Goal: Task Accomplishment & Management: Complete application form

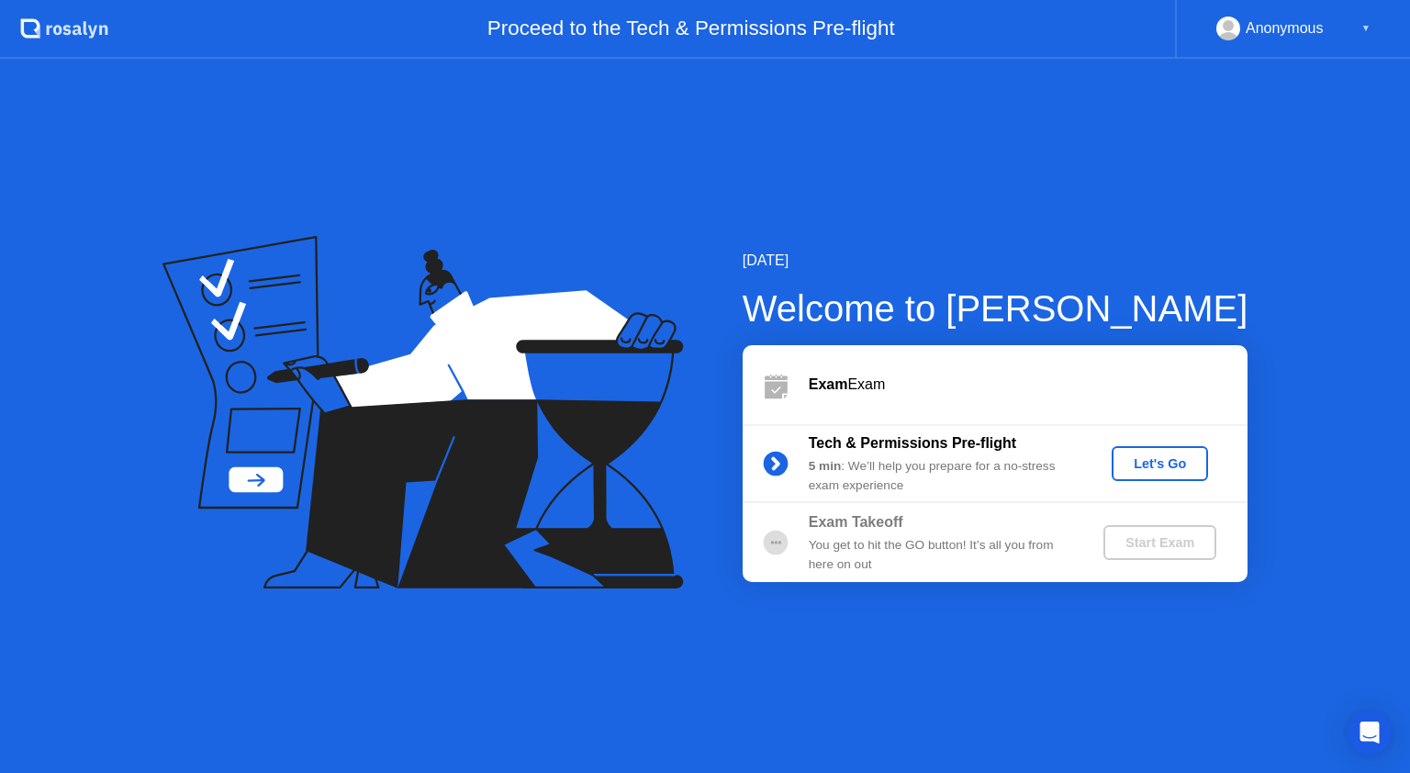
click at [1126, 465] on div "Let's Go" at bounding box center [1160, 463] width 82 height 15
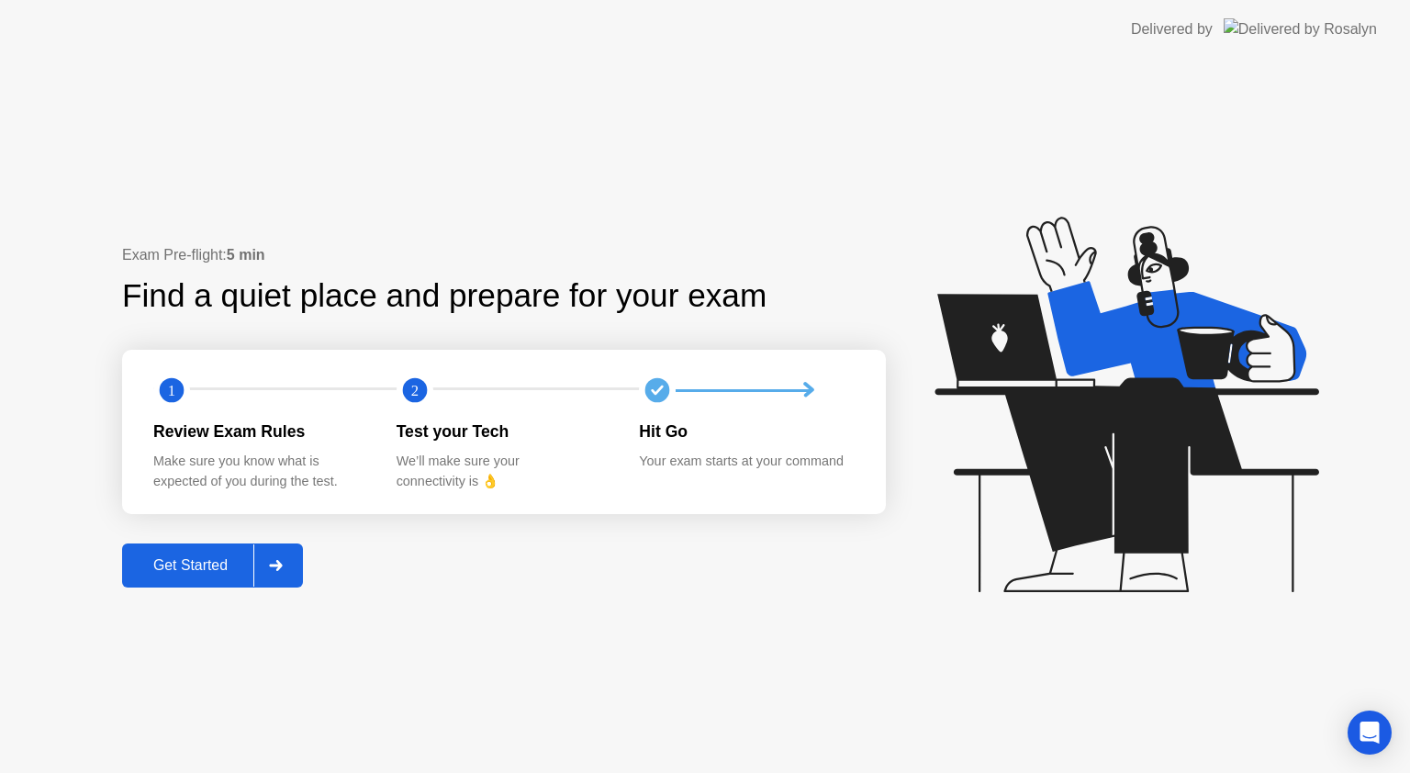
click at [236, 561] on div "Get Started" at bounding box center [191, 565] width 126 height 17
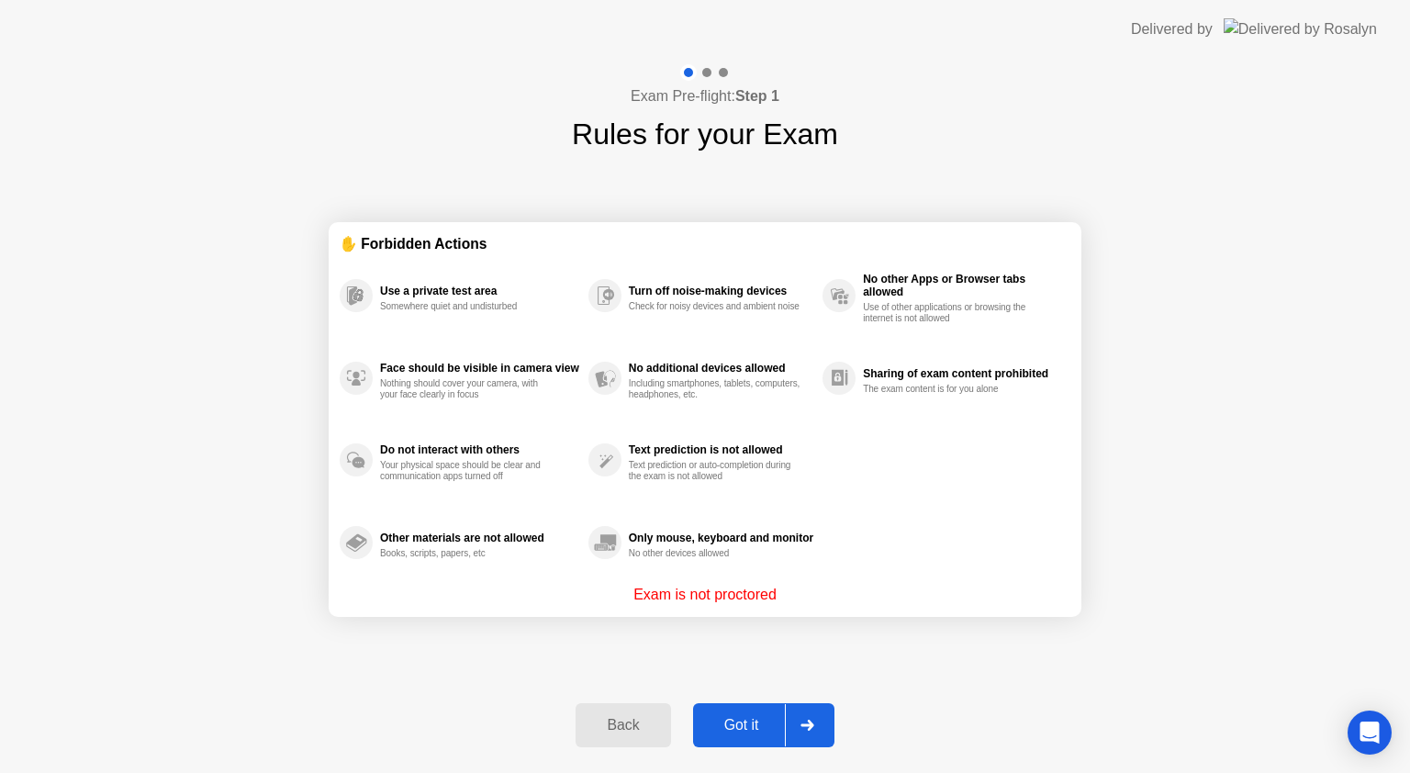
click at [744, 720] on div "Got it" at bounding box center [742, 725] width 86 height 17
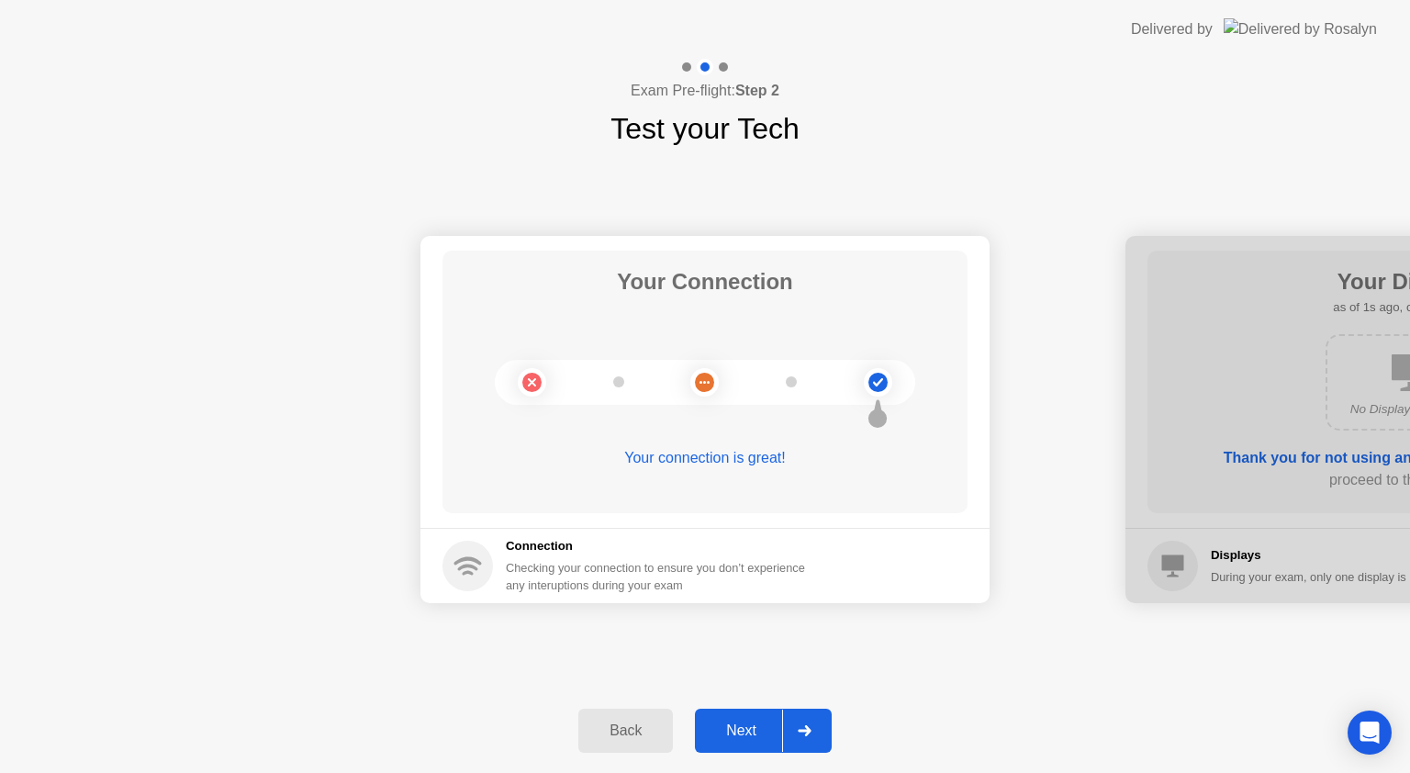
click at [759, 733] on div "Next" at bounding box center [741, 730] width 82 height 17
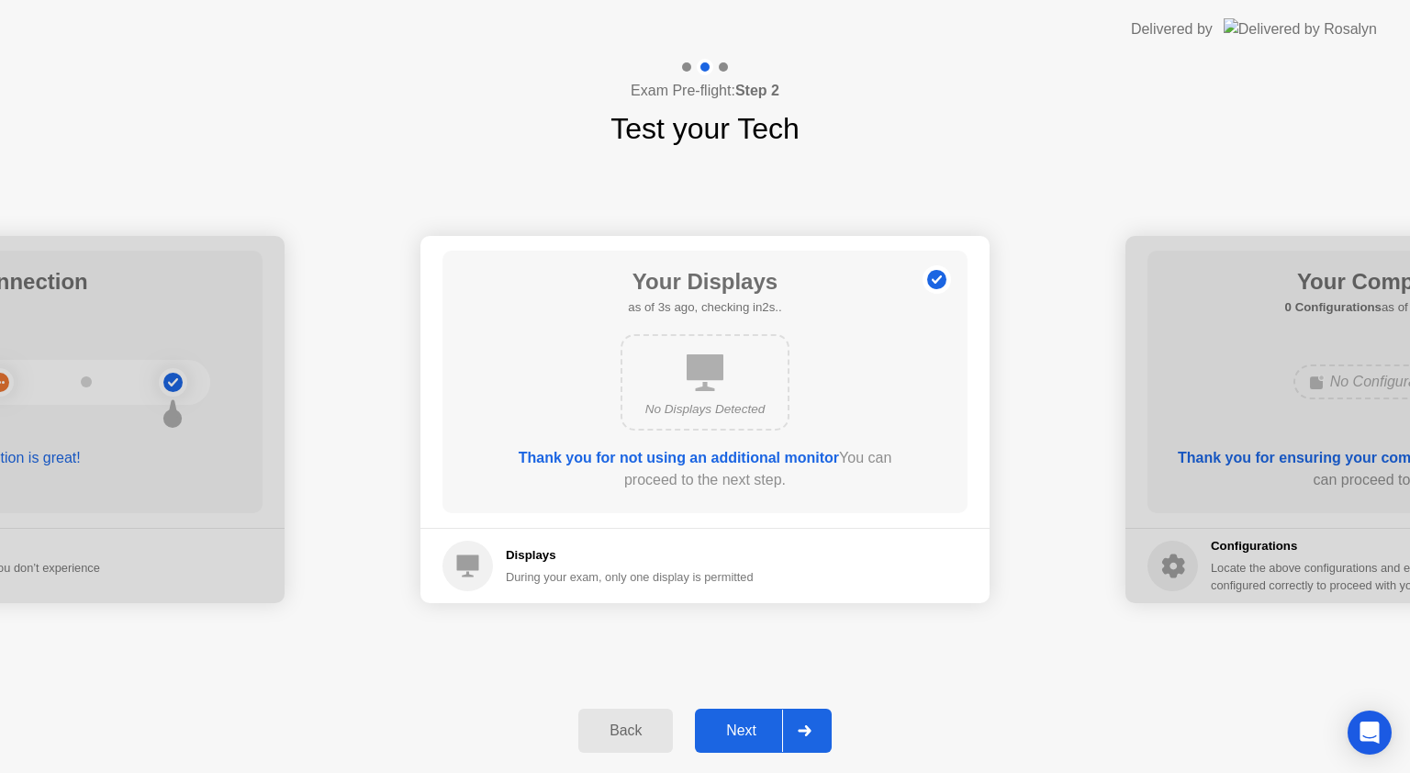
click at [754, 732] on div "Next" at bounding box center [741, 730] width 82 height 17
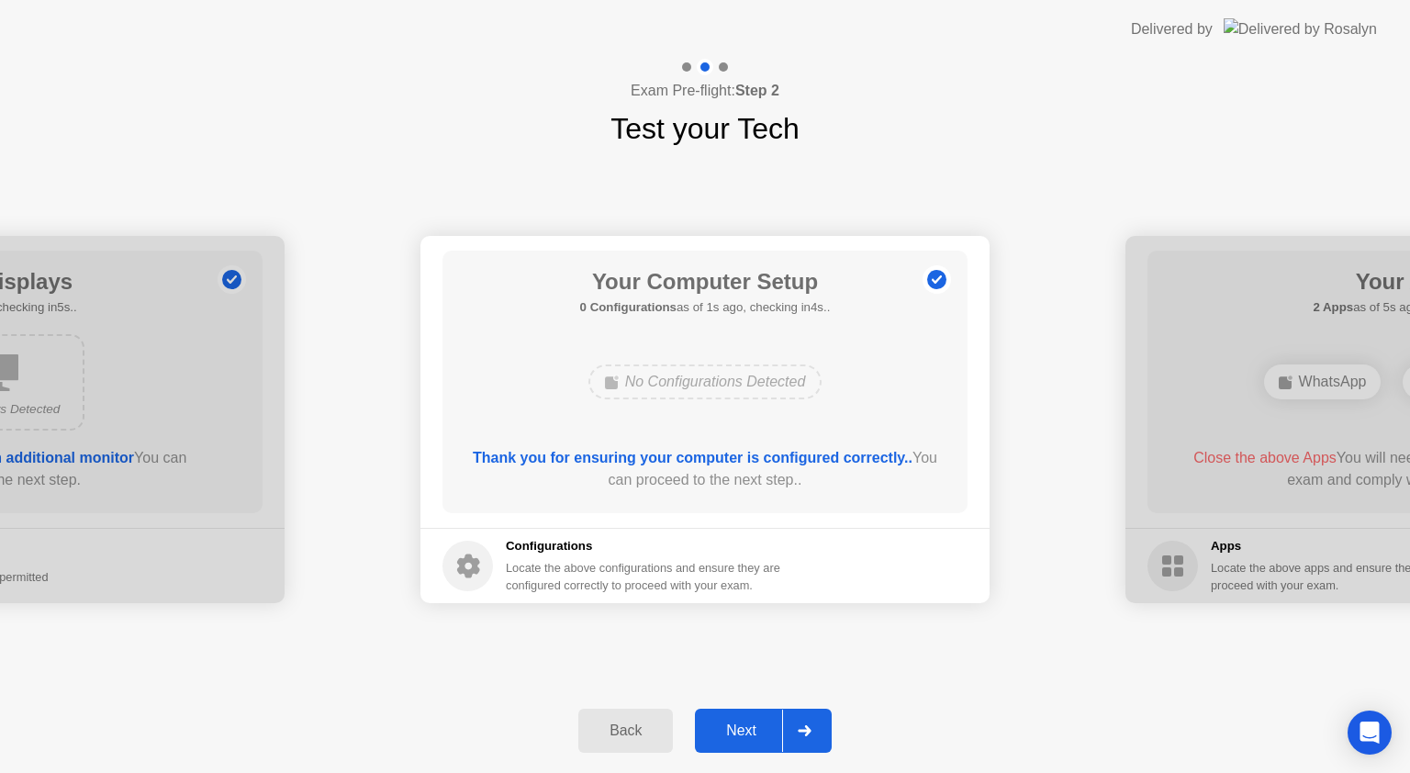
click at [754, 732] on div "Next" at bounding box center [741, 730] width 82 height 17
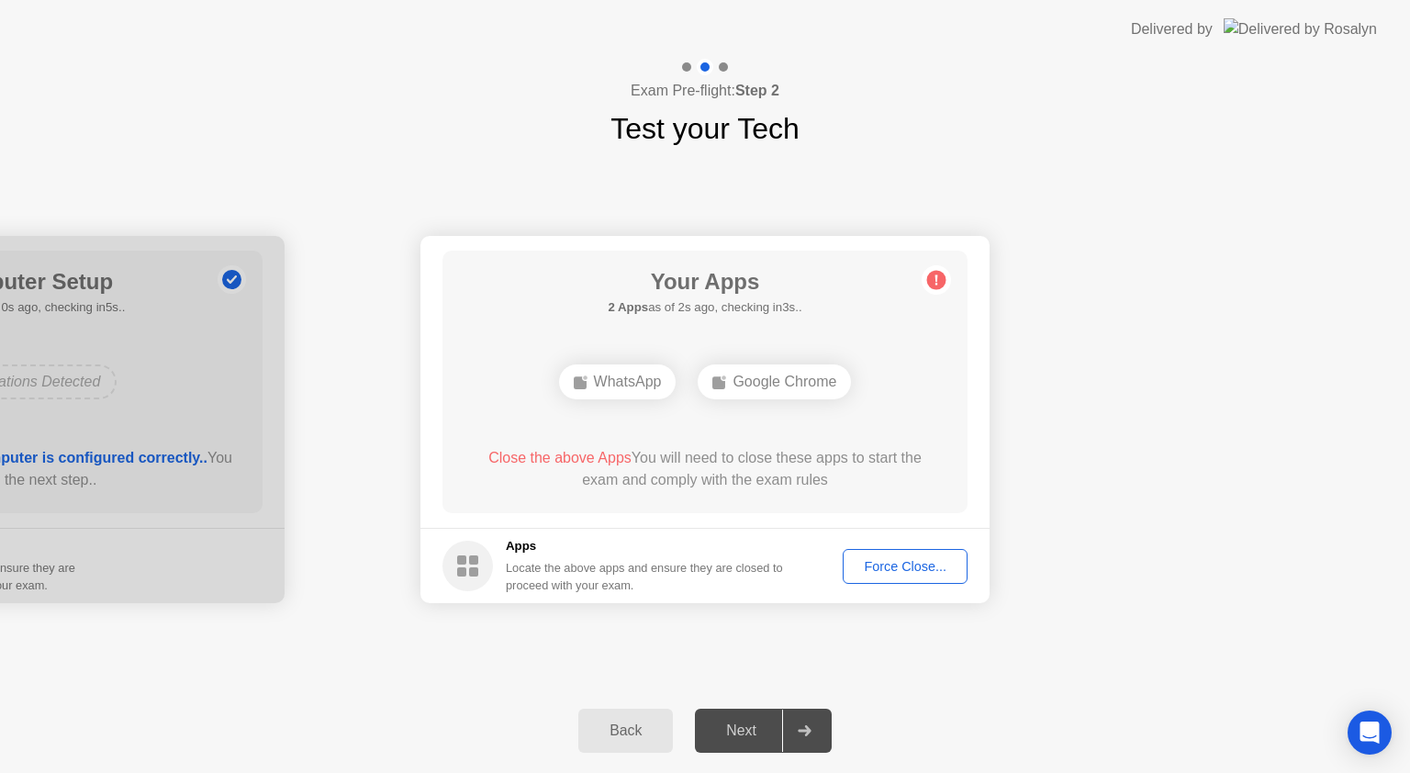
click at [883, 569] on div "Force Close..." at bounding box center [905, 566] width 112 height 15
click at [861, 561] on div "Force Close..." at bounding box center [905, 566] width 112 height 15
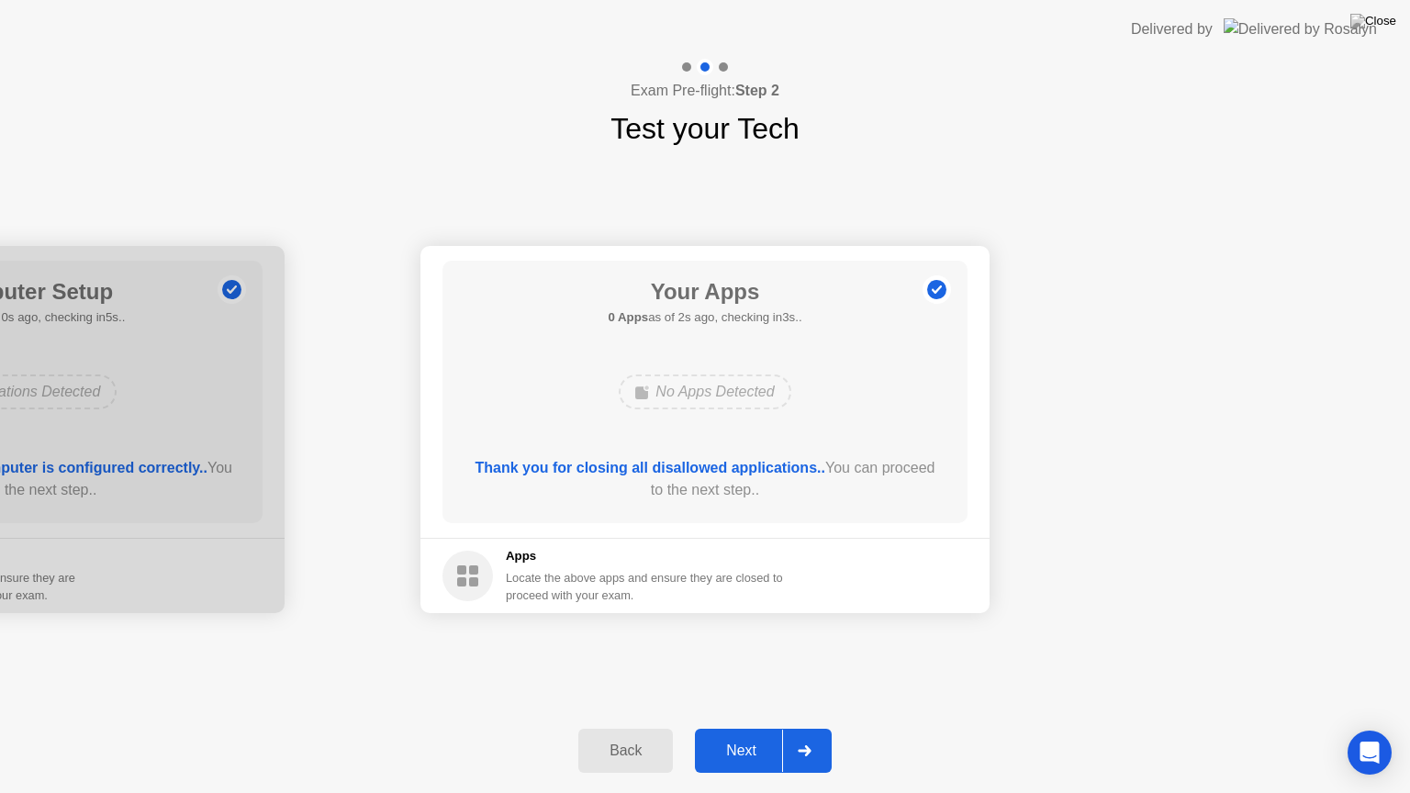
click at [738, 751] on div "Next" at bounding box center [741, 751] width 82 height 17
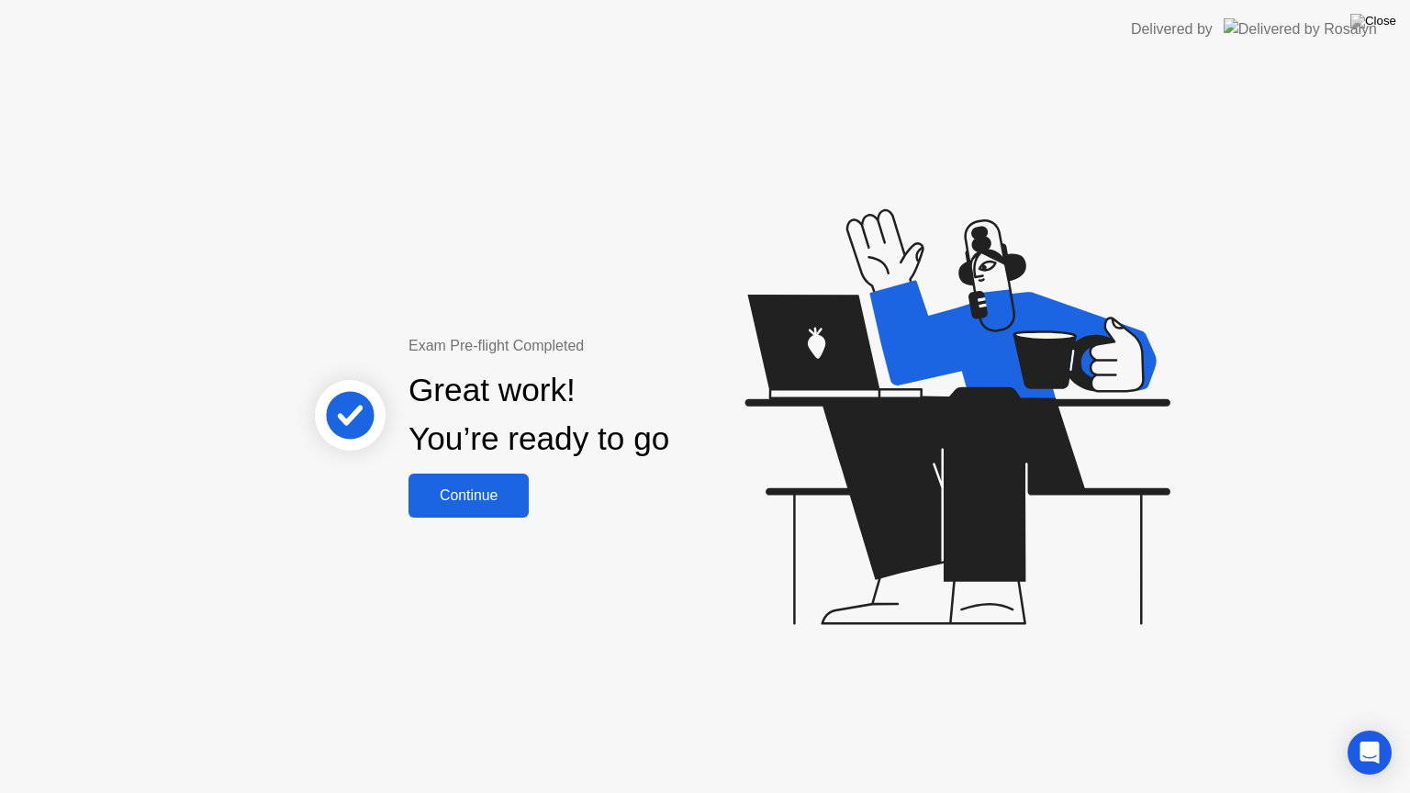
click at [476, 508] on button "Continue" at bounding box center [468, 496] width 120 height 44
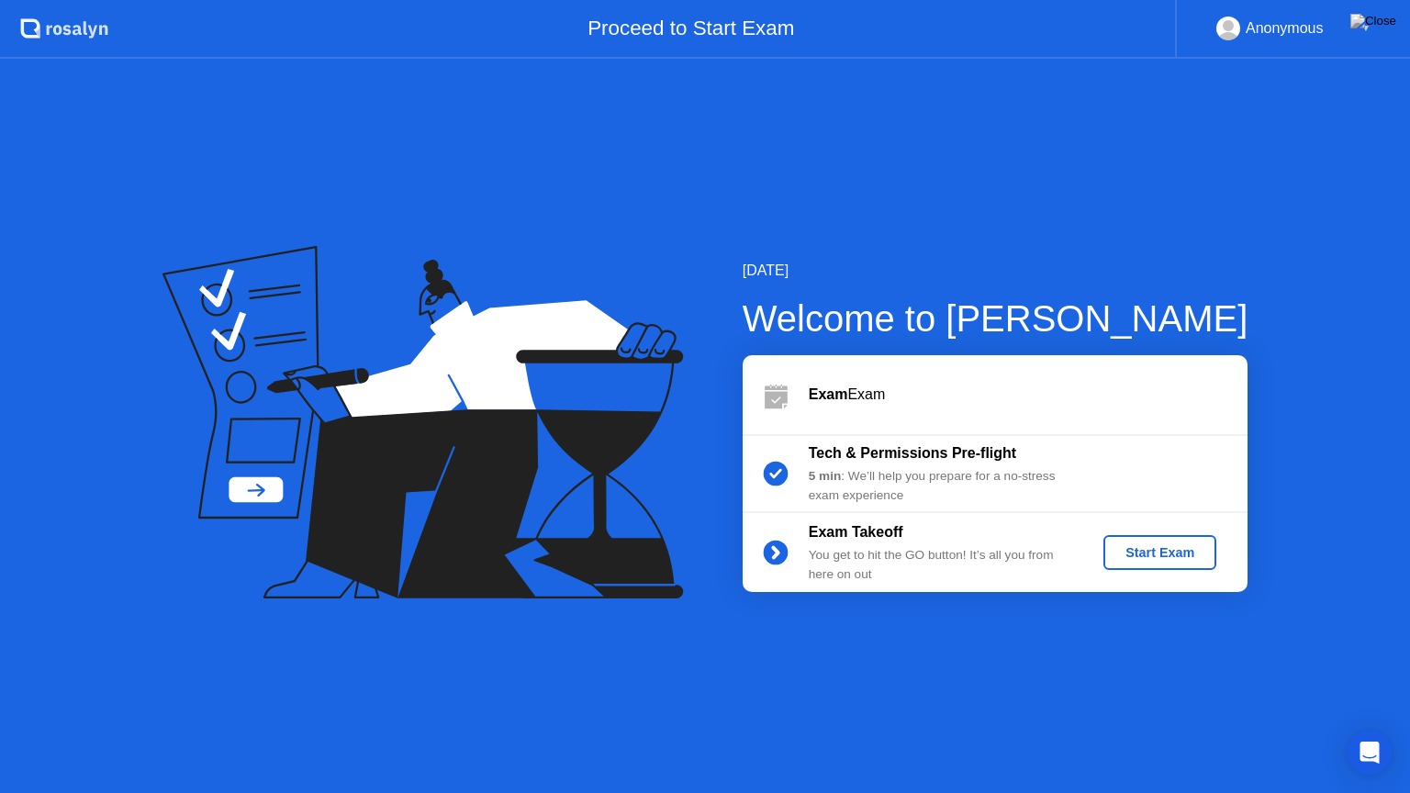
click at [1163, 562] on button "Start Exam" at bounding box center [1159, 552] width 113 height 35
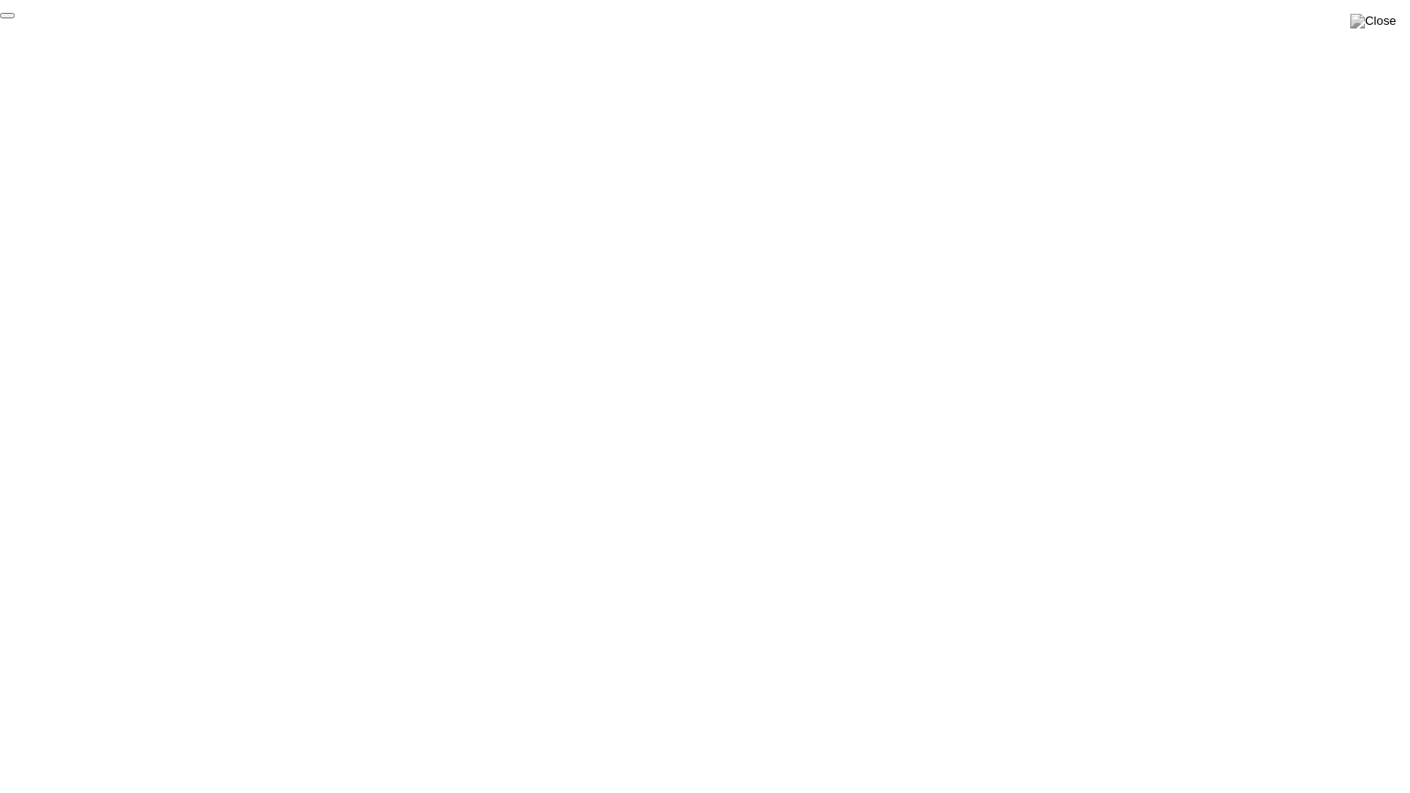
click div "End Proctoring Session"
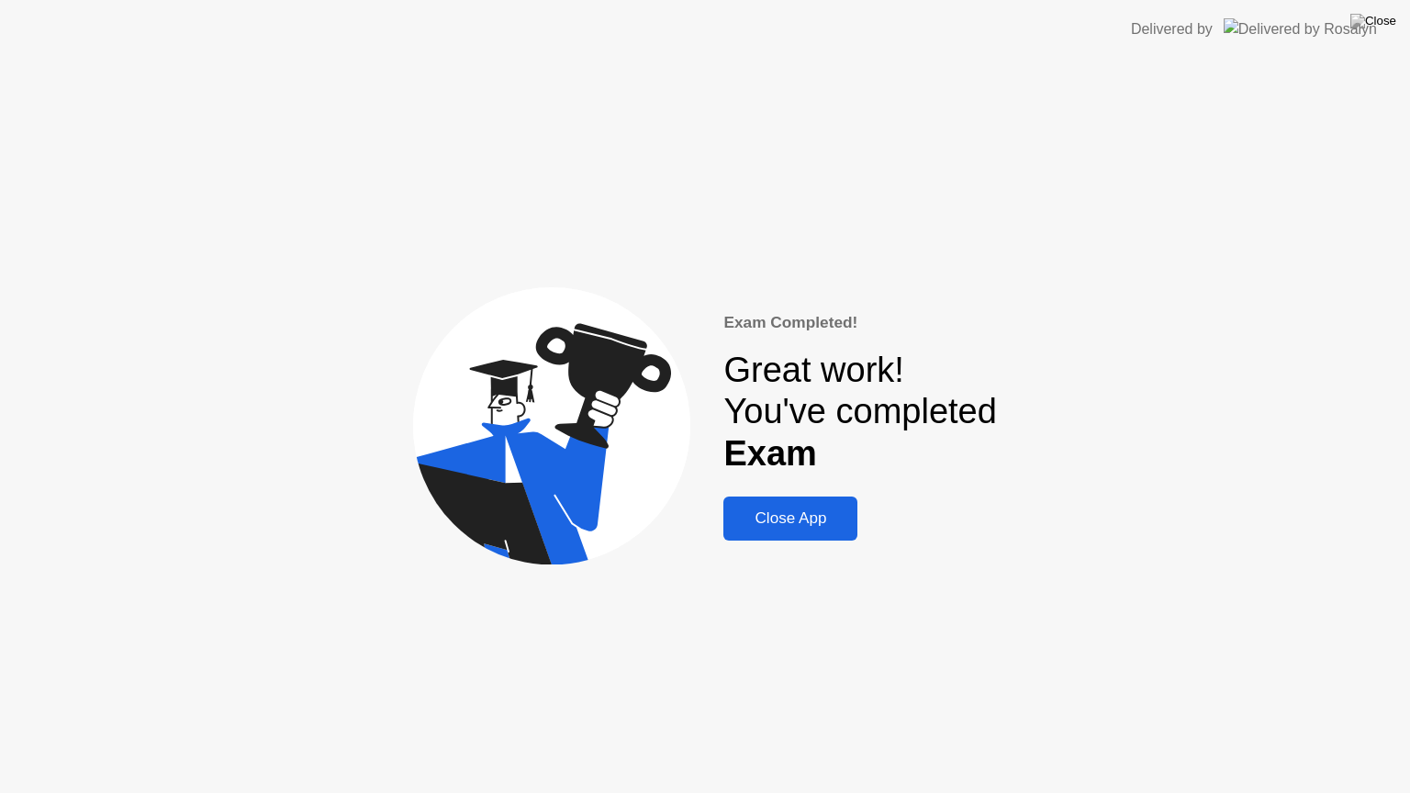
click at [833, 531] on button "Close App" at bounding box center [790, 519] width 134 height 44
